Goal: Entertainment & Leisure: Consume media (video, audio)

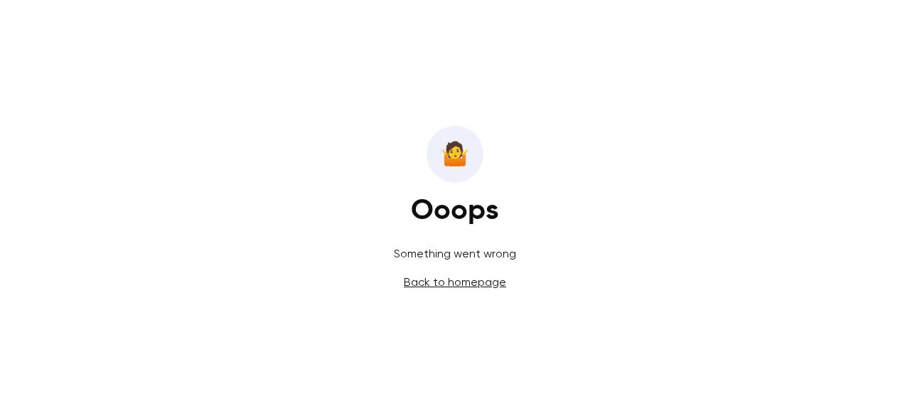
click at [443, 283] on link "Back to homepage" at bounding box center [455, 282] width 102 height 14
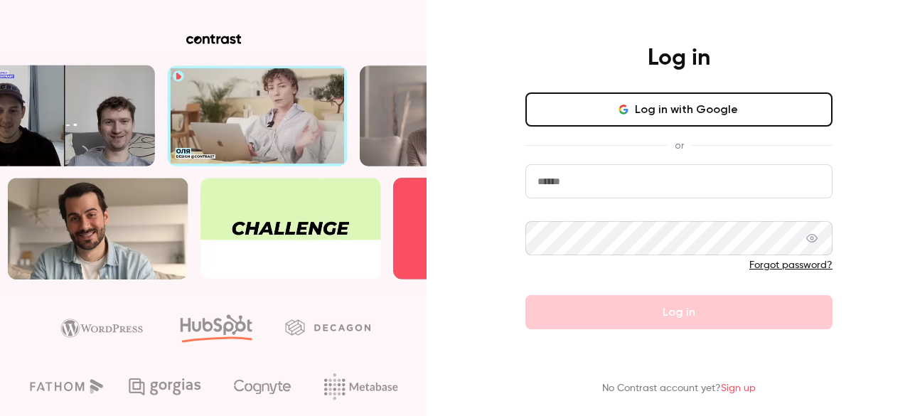
type input "**********"
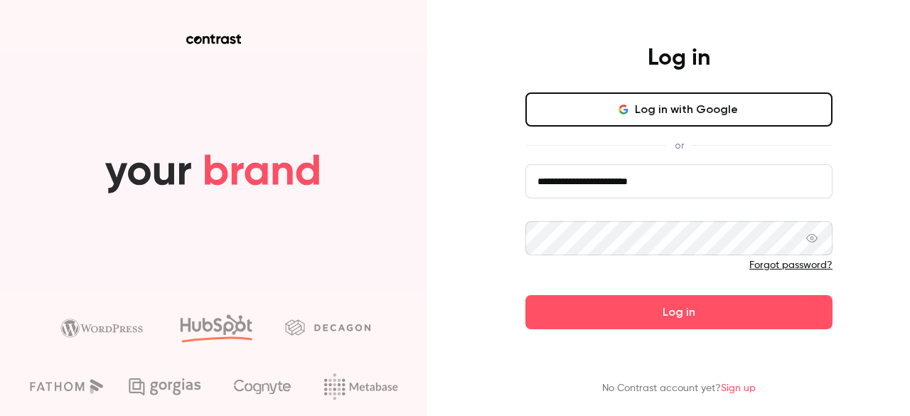
click at [696, 324] on form "**********" at bounding box center [678, 246] width 307 height 165
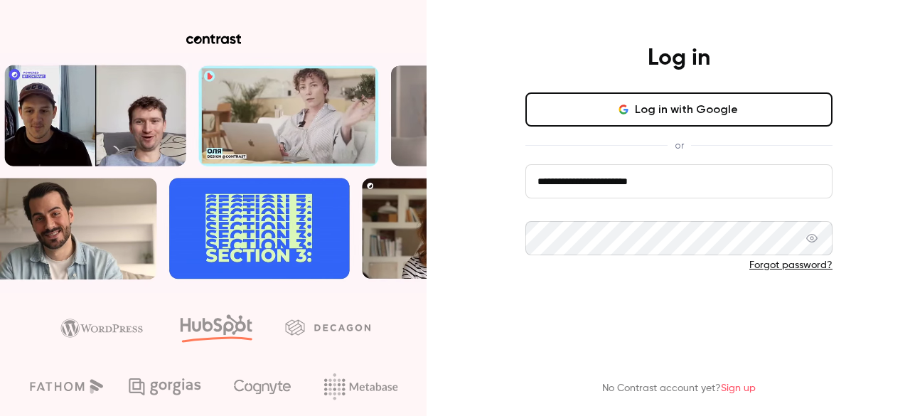
click at [689, 306] on button "Log in" at bounding box center [678, 312] width 307 height 34
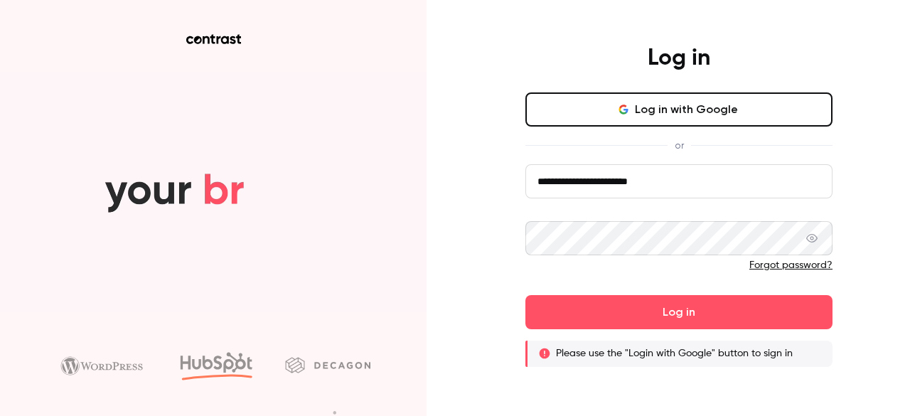
click at [683, 115] on button "Log in with Google" at bounding box center [678, 109] width 307 height 34
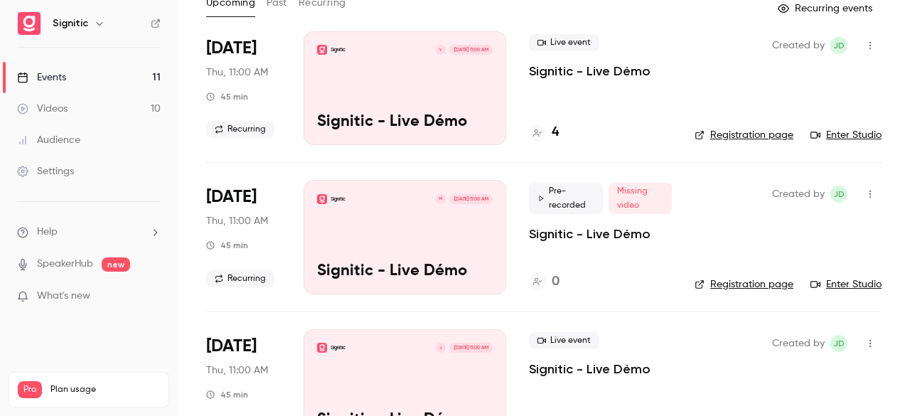
scroll to position [90, 0]
click at [68, 100] on link "Videos 10" at bounding box center [89, 108] width 178 height 31
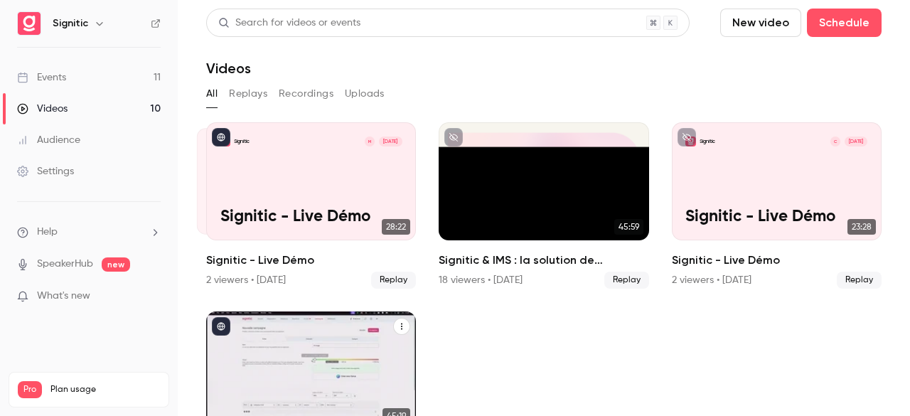
scroll to position [75, 0]
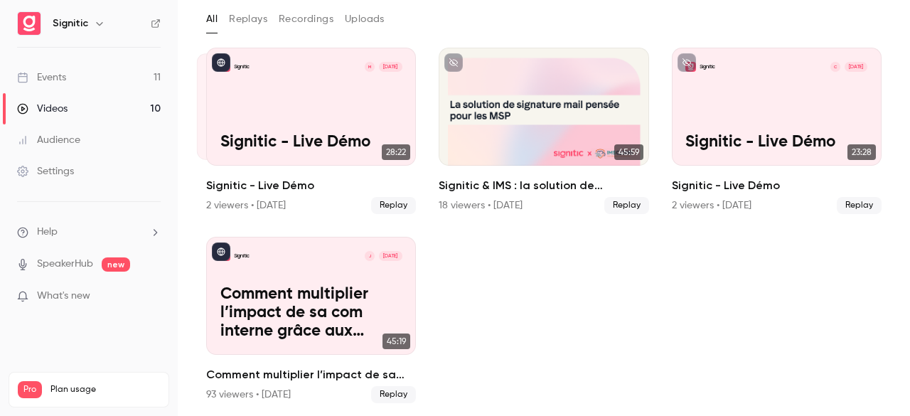
click at [98, 291] on p "What's new" at bounding box center [77, 296] width 121 height 15
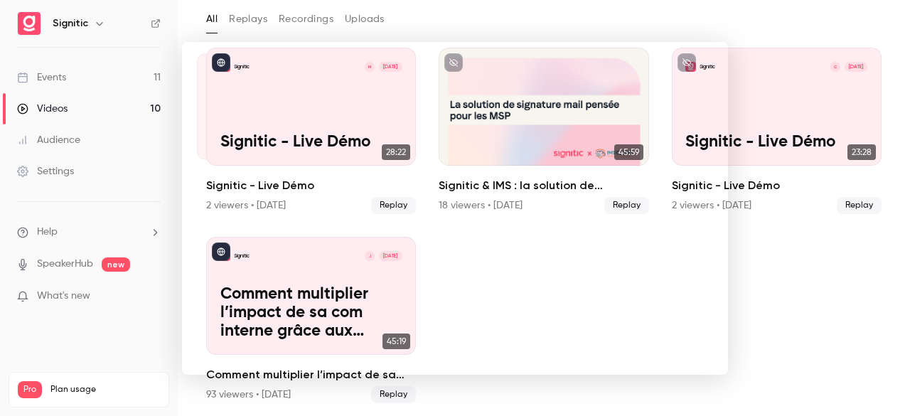
click at [789, 238] on div at bounding box center [455, 208] width 910 height 416
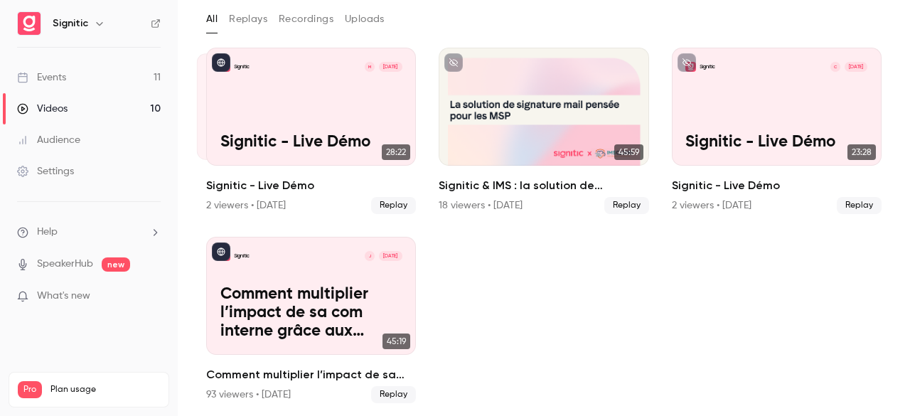
drag, startPoint x: 117, startPoint y: 79, endPoint x: 94, endPoint y: 75, distance: 23.8
click at [94, 75] on link "Events 11" at bounding box center [89, 77] width 178 height 31
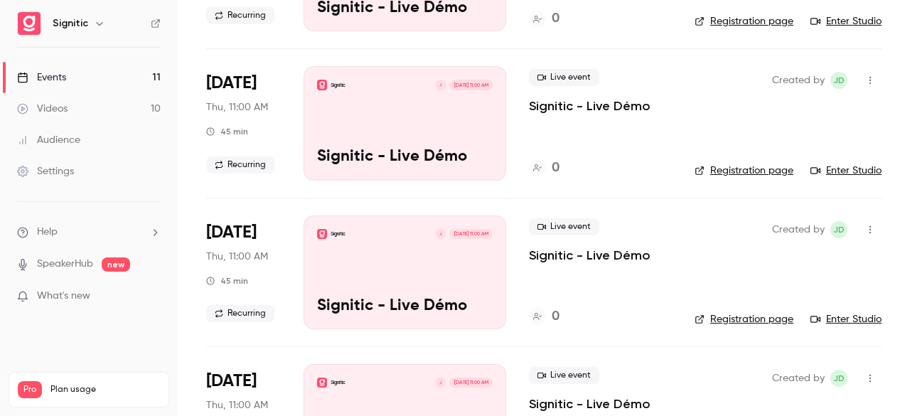
scroll to position [792, 0]
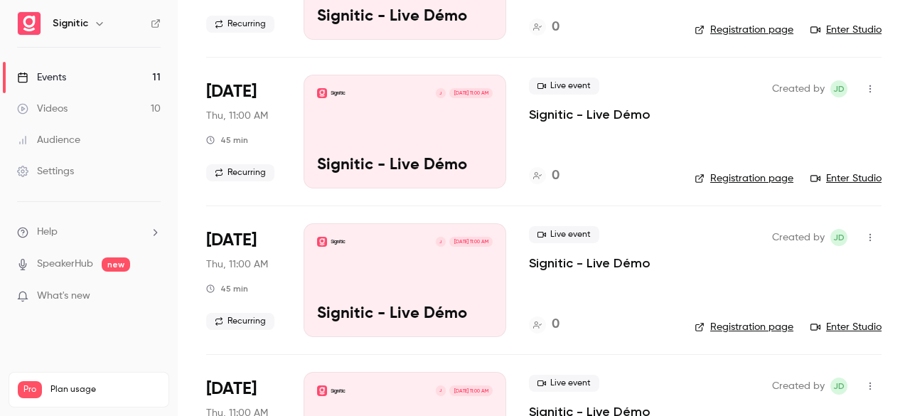
click at [91, 139] on link "Audience" at bounding box center [89, 139] width 178 height 31
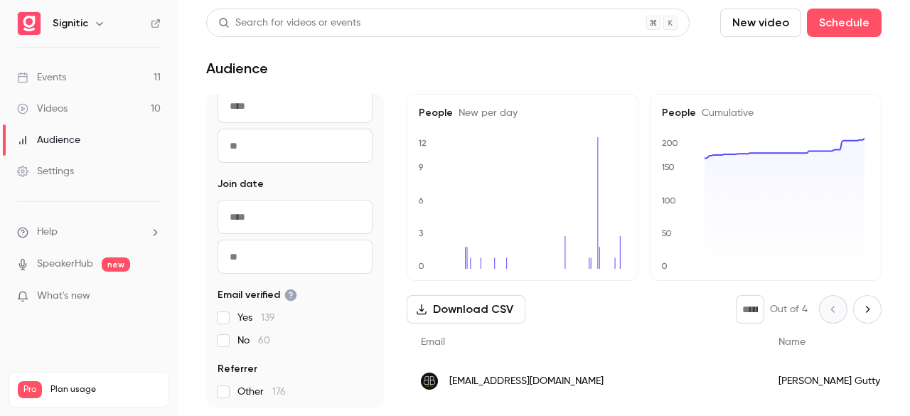
click at [94, 58] on ul "Events 11 Videos 10 Audience Settings" at bounding box center [89, 125] width 178 height 154
click at [94, 21] on icon "button" at bounding box center [99, 23] width 11 height 11
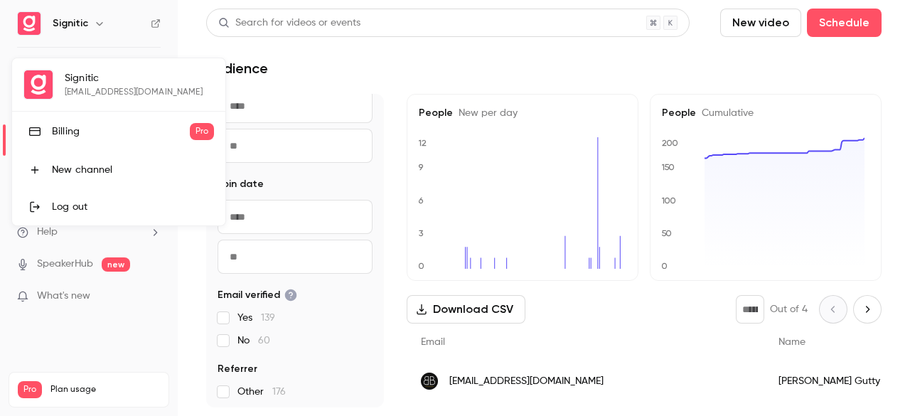
click at [145, 339] on div at bounding box center [455, 208] width 910 height 416
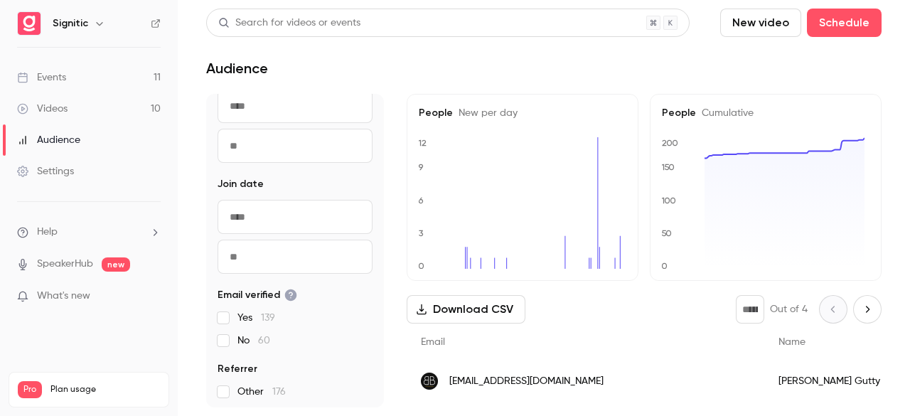
click at [126, 117] on link "Videos 10" at bounding box center [89, 108] width 178 height 31
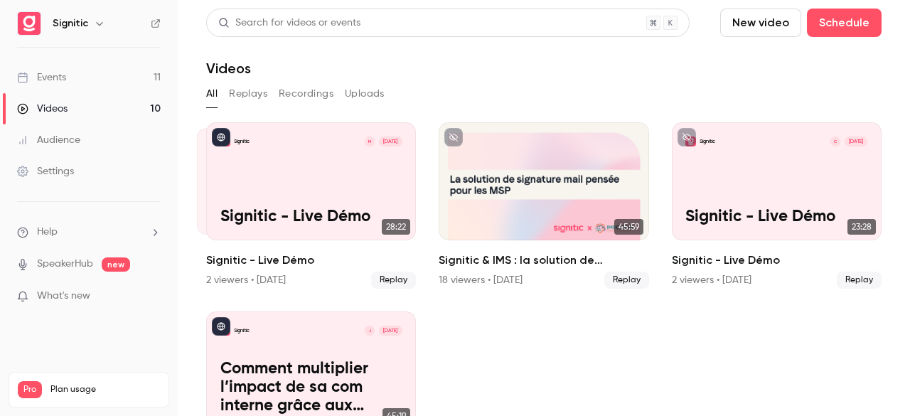
click at [242, 92] on button "Replays" at bounding box center [248, 93] width 38 height 23
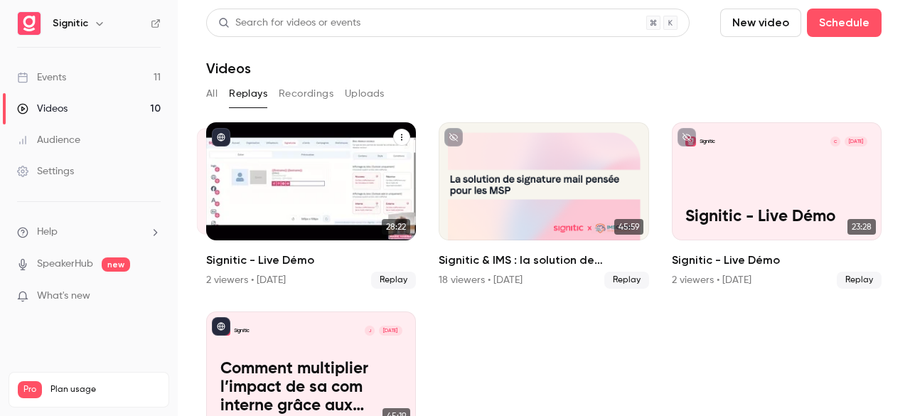
click at [349, 186] on div "Signitic M [DATE] Signitic - Live Démo" at bounding box center [311, 181] width 210 height 118
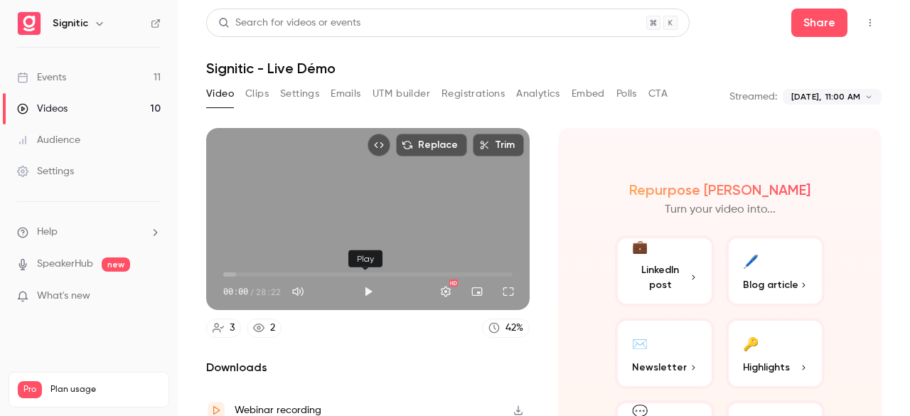
click at [363, 287] on button "Play" at bounding box center [368, 291] width 28 height 28
type input "***"
click at [509, 287] on button "Full screen" at bounding box center [508, 291] width 28 height 28
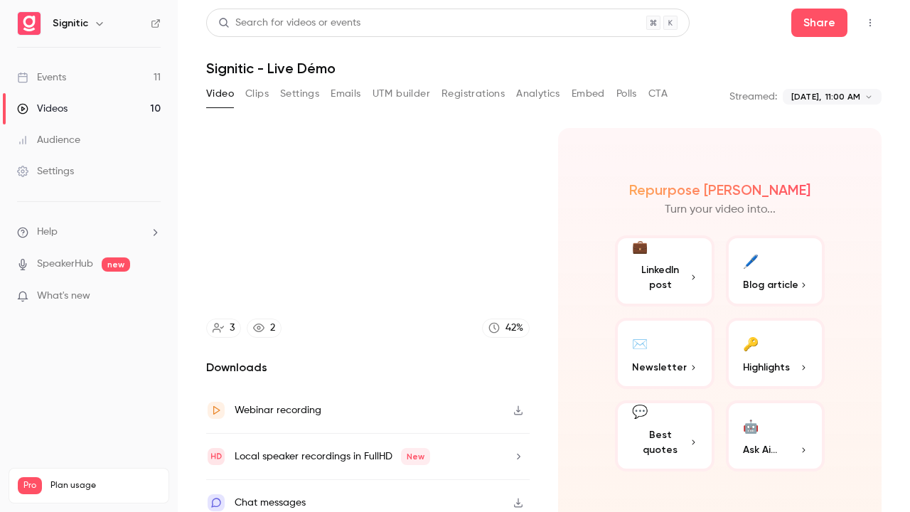
type input "****"
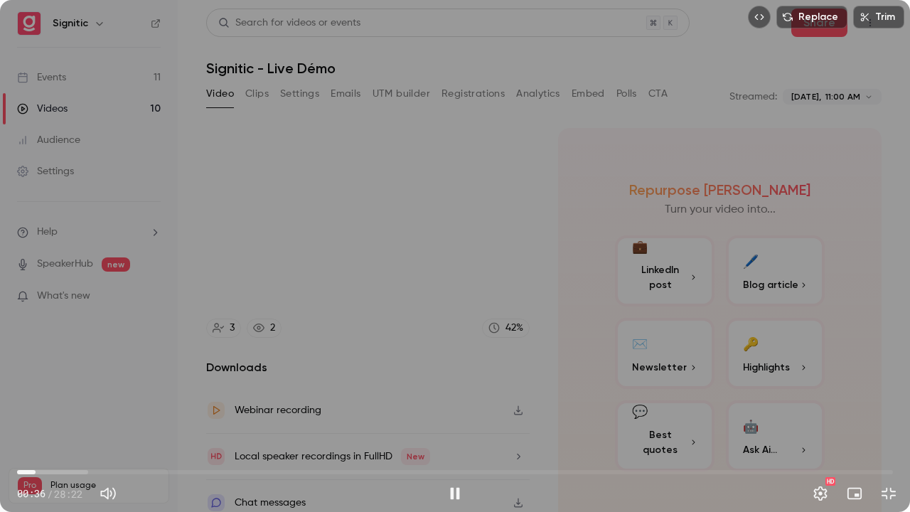
click at [53, 415] on span "00:36" at bounding box center [455, 472] width 876 height 23
click at [90, 415] on span "01:12" at bounding box center [455, 472] width 876 height 23
click at [142, 415] on span "04:03" at bounding box center [455, 472] width 876 height 23
click at [201, 415] on span "05:58" at bounding box center [455, 472] width 876 height 23
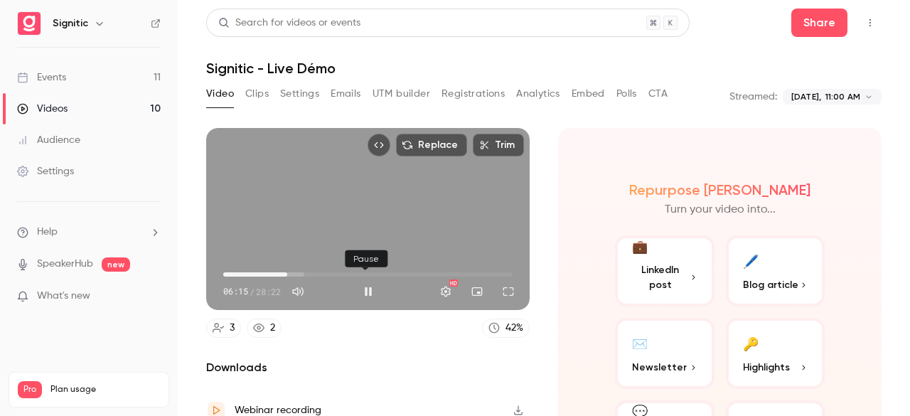
click at [367, 288] on button "Pause" at bounding box center [368, 291] width 28 height 28
type input "*****"
